Goal: Task Accomplishment & Management: Use online tool/utility

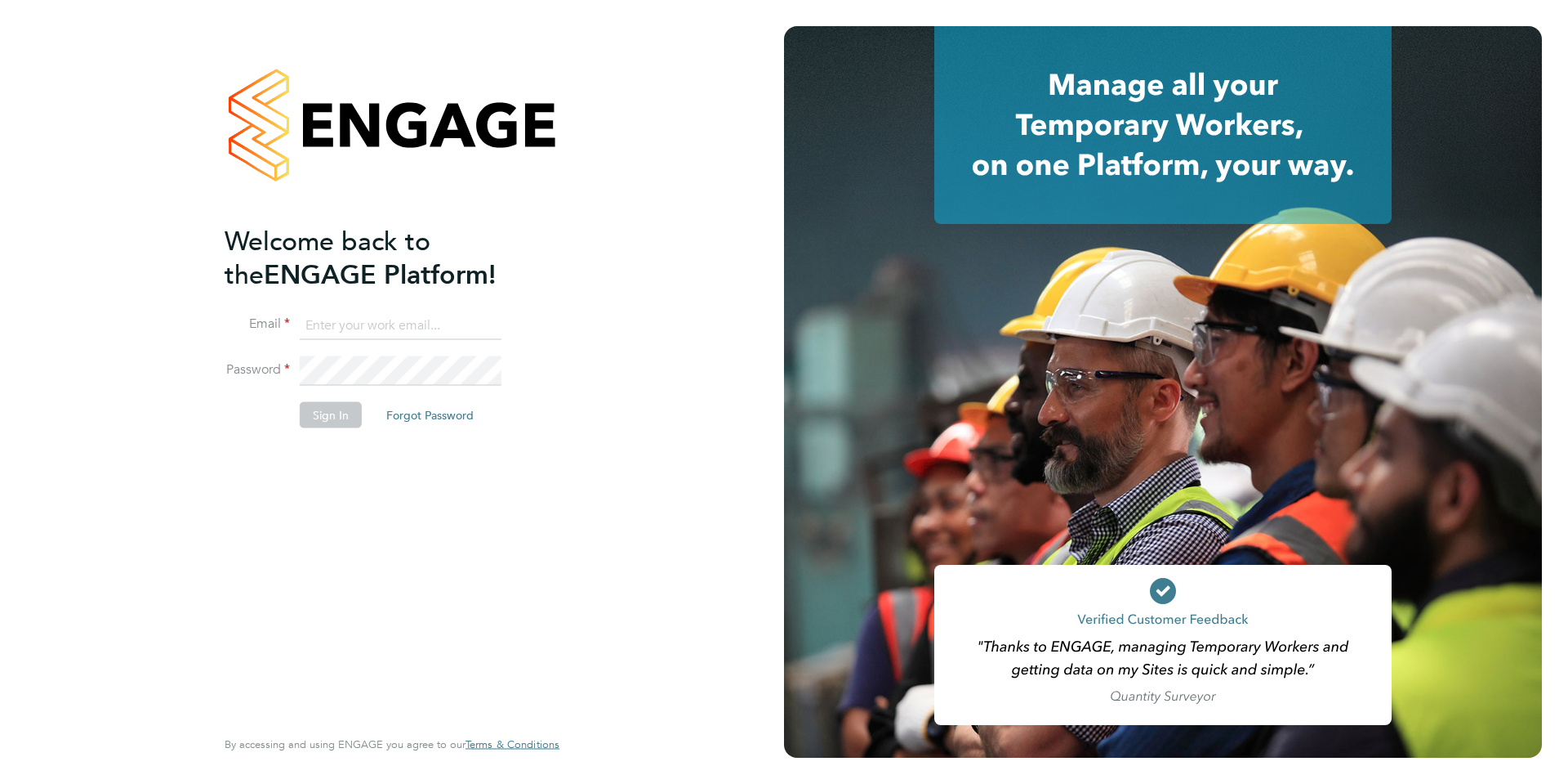
type input "simon.moxley@uk.g4s.com"
click at [338, 416] on button "Sign In" at bounding box center [331, 414] width 62 height 26
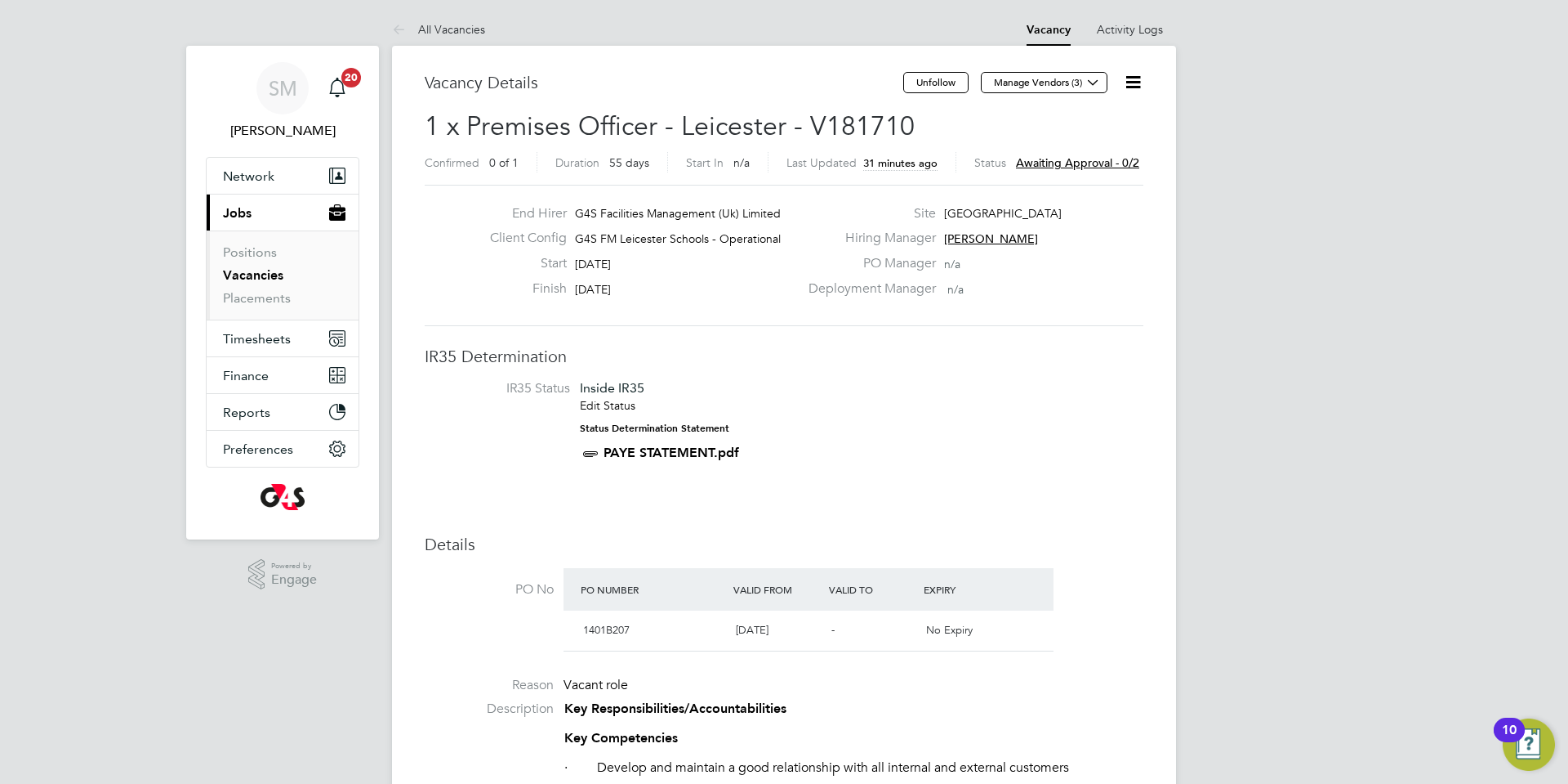
click at [1140, 81] on icon at bounding box center [1133, 82] width 21 height 21
click at [1099, 176] on li "Approve" at bounding box center [1093, 175] width 95 height 23
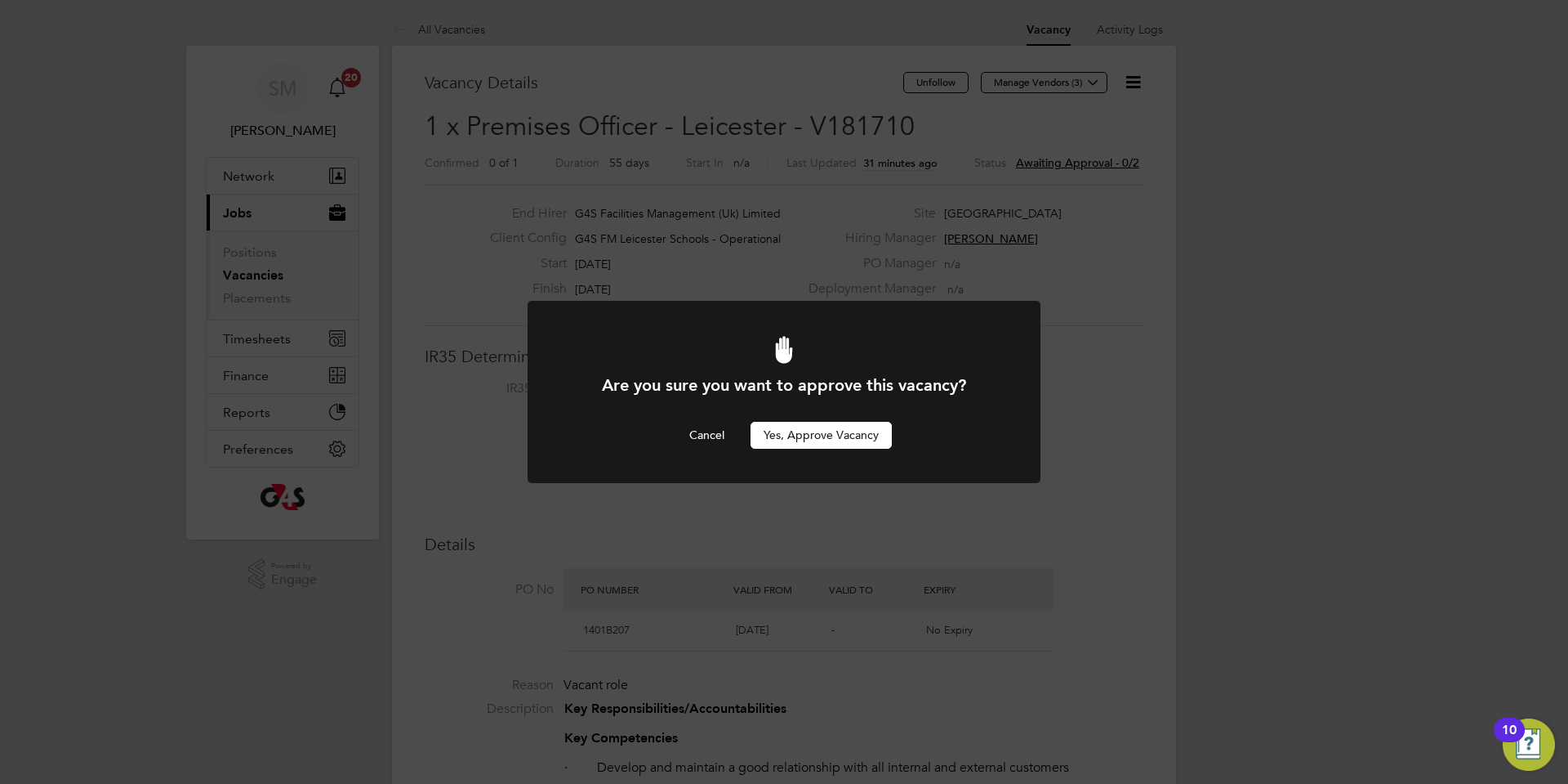
click at [838, 438] on button "Yes, Approve Vacancy" at bounding box center [821, 434] width 141 height 26
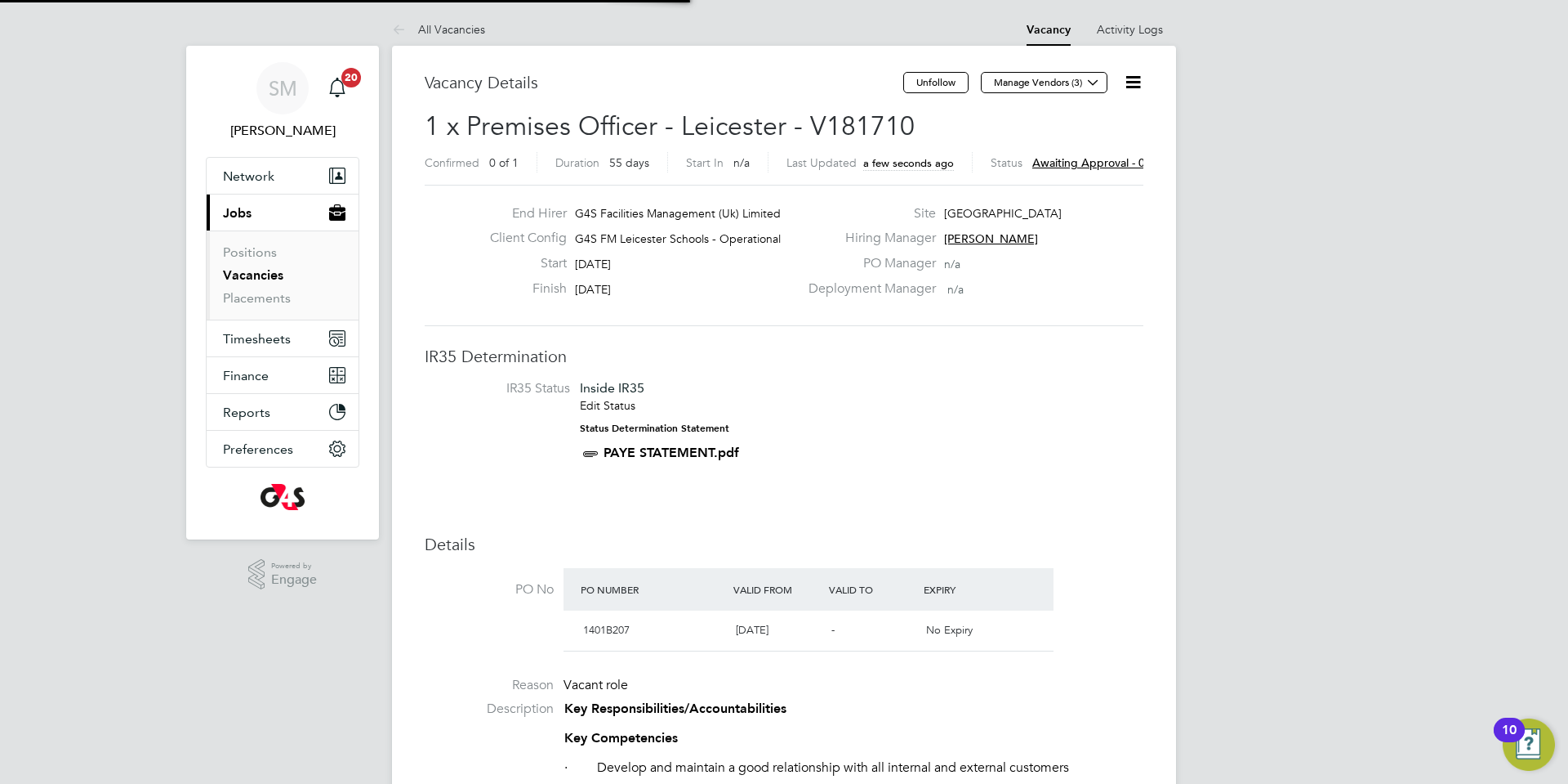
scroll to position [49, 114]
